Goal: Information Seeking & Learning: Understand process/instructions

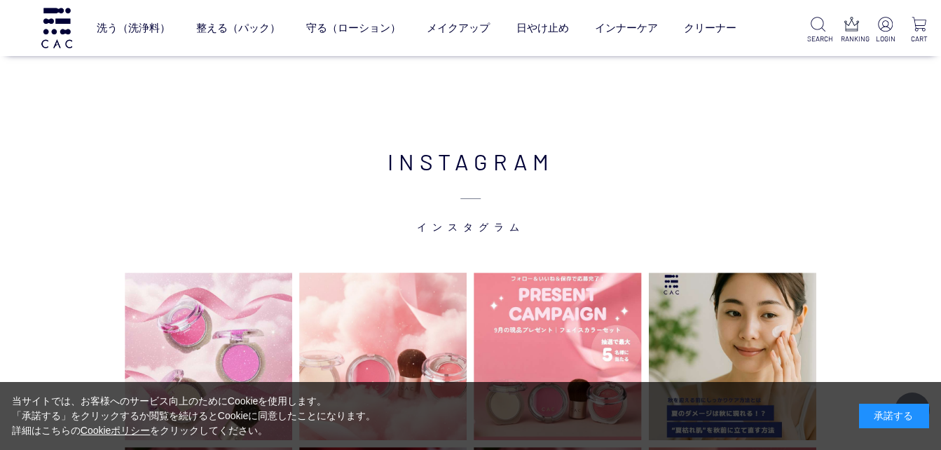
scroll to position [3186, 0]
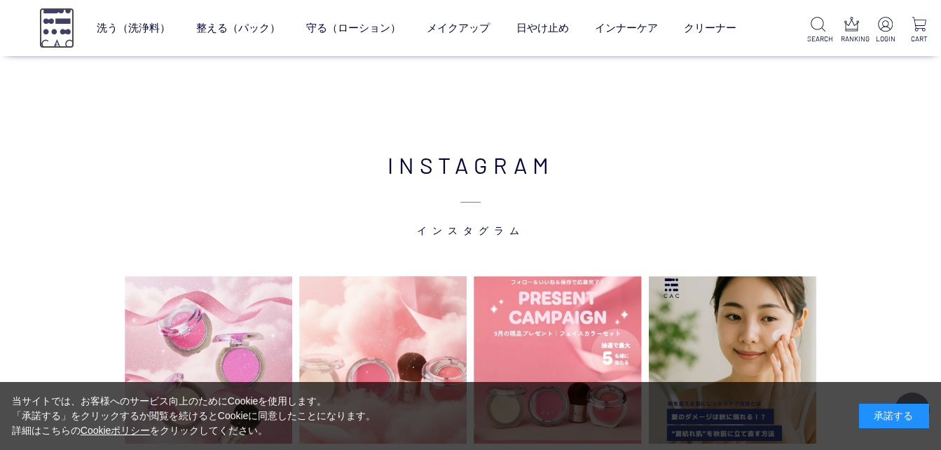
click at [41, 27] on img at bounding box center [56, 28] width 35 height 40
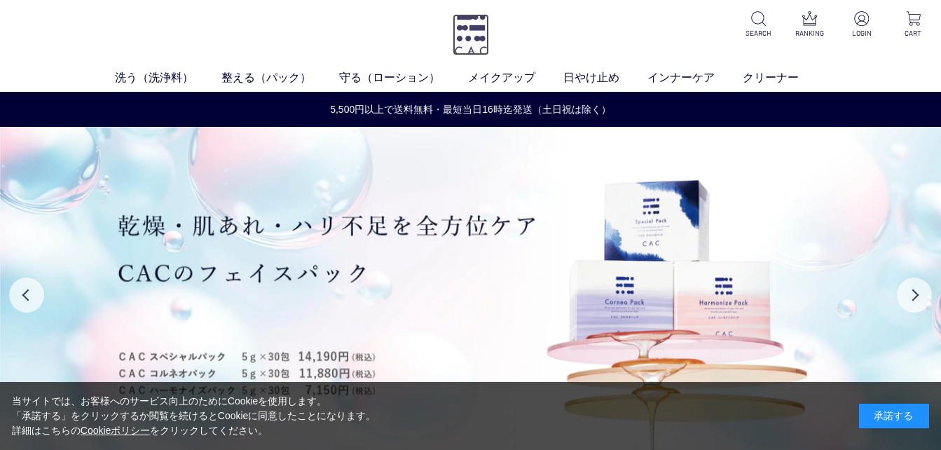
click at [472, 27] on img at bounding box center [471, 34] width 36 height 41
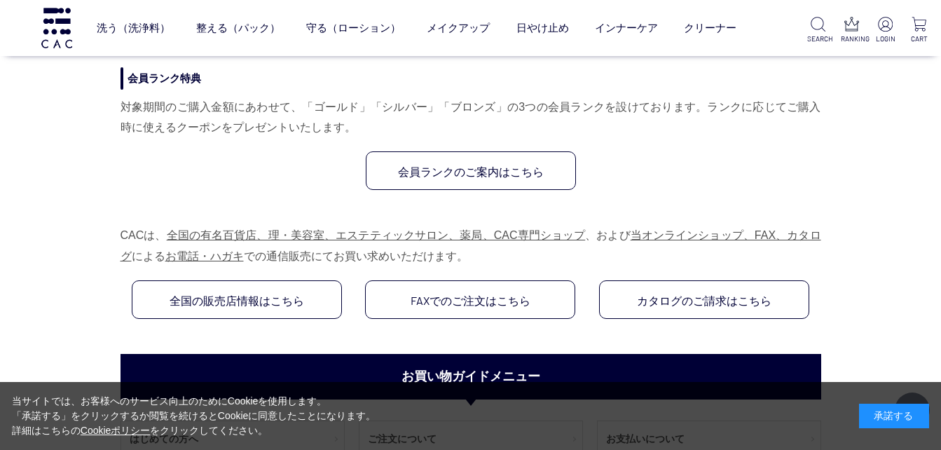
scroll to position [1051, 0]
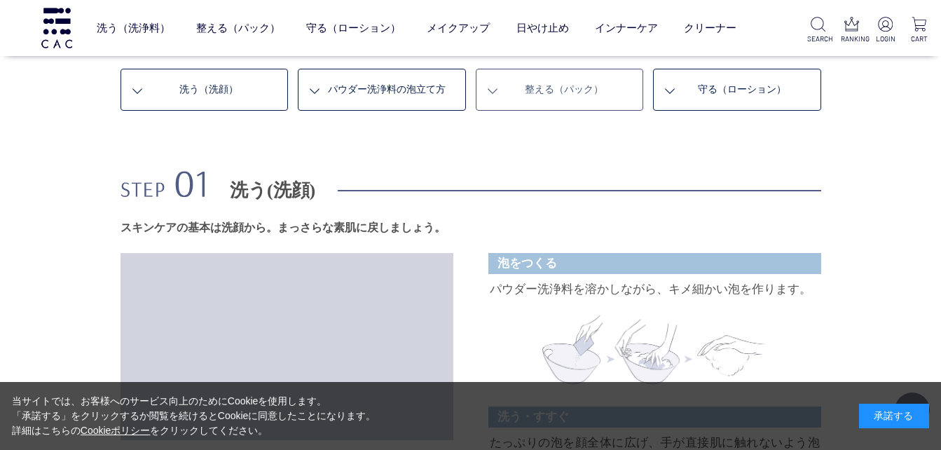
scroll to position [771, 0]
